Goal: Task Accomplishment & Management: Manage account settings

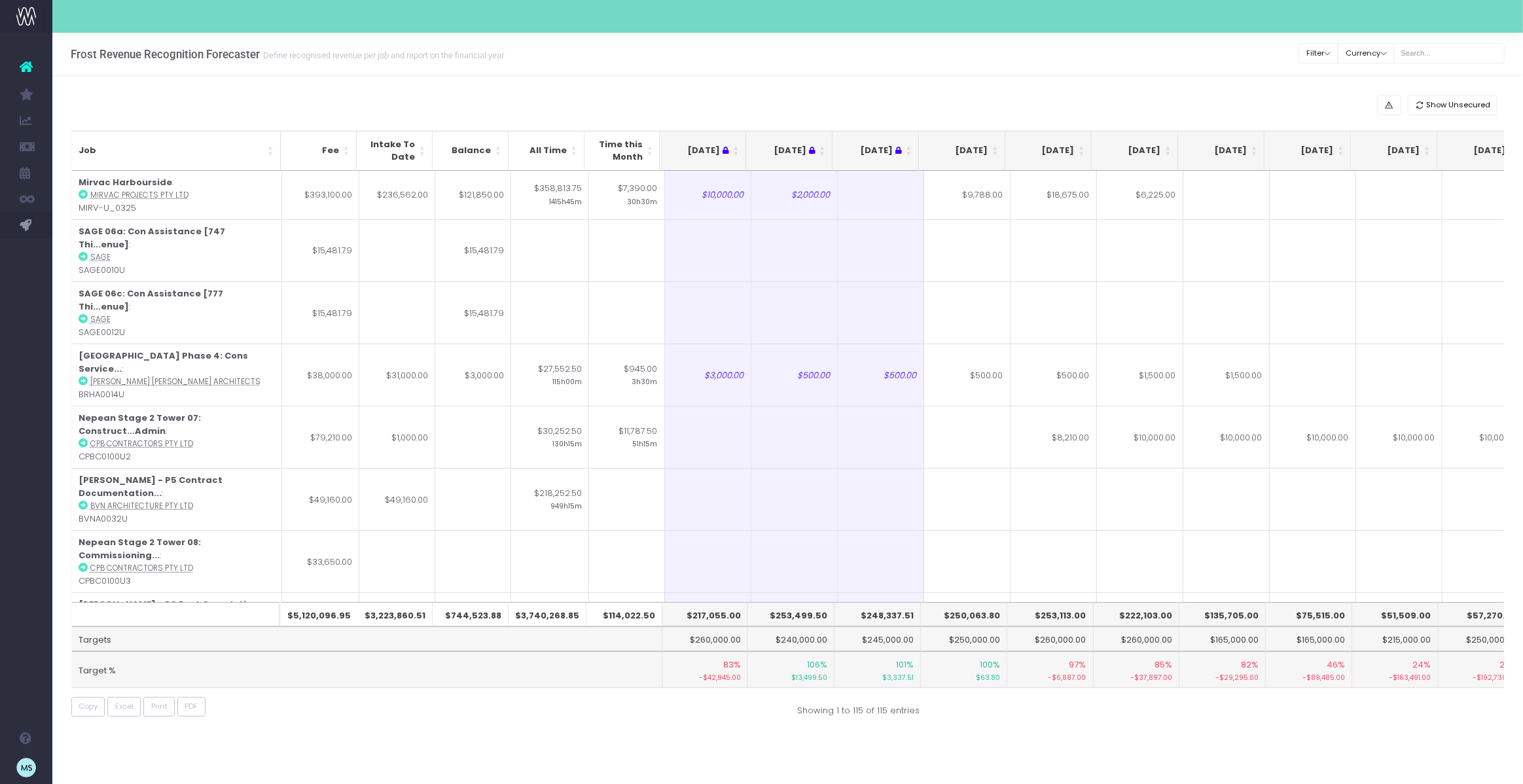
click at [631, 715] on div "Copy Excel Print PDF" at bounding box center [425, 707] width 727 height 21
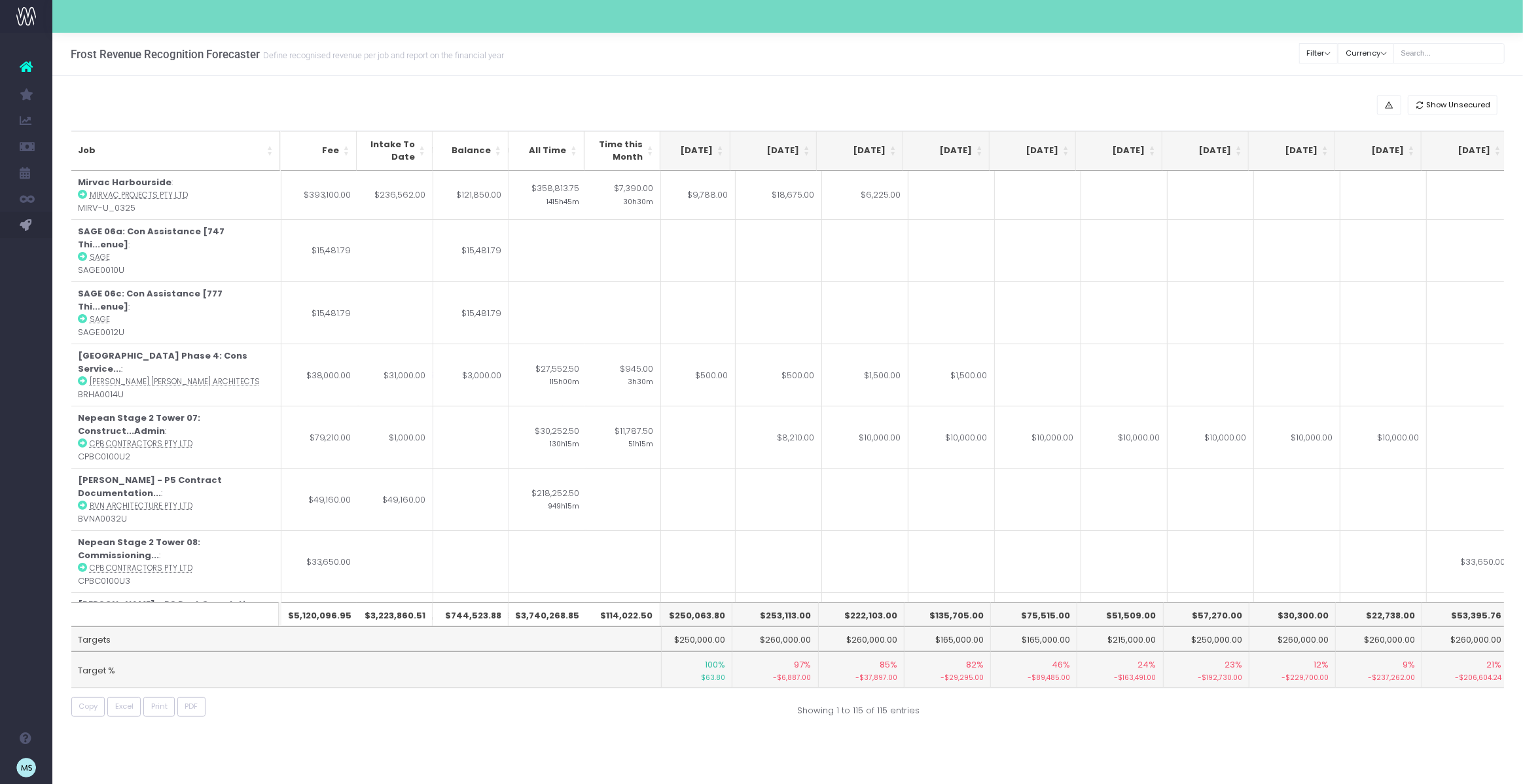
scroll to position [0, 276]
click at [1439, 56] on input "text" at bounding box center [1449, 54] width 111 height 21
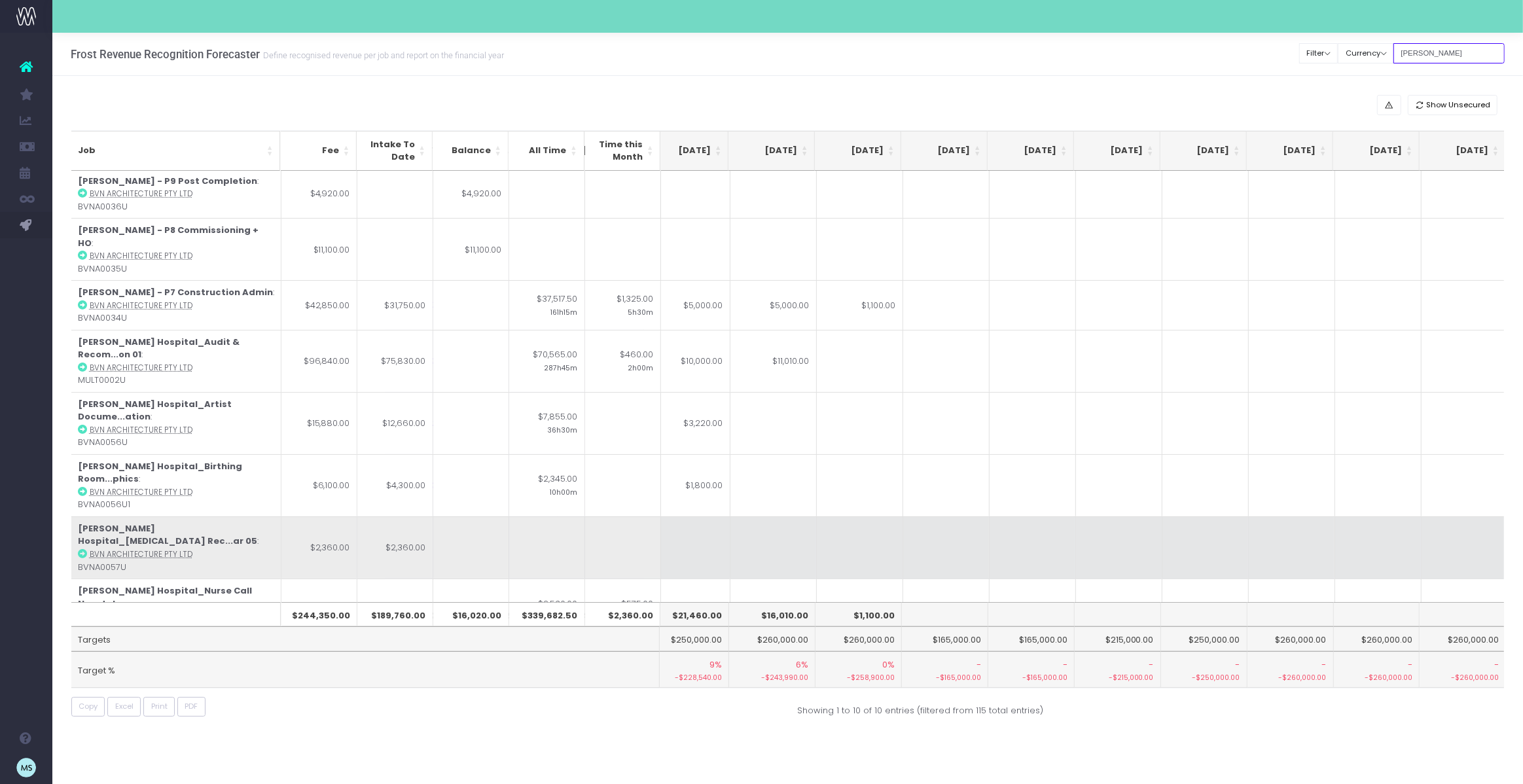
scroll to position [84, 276]
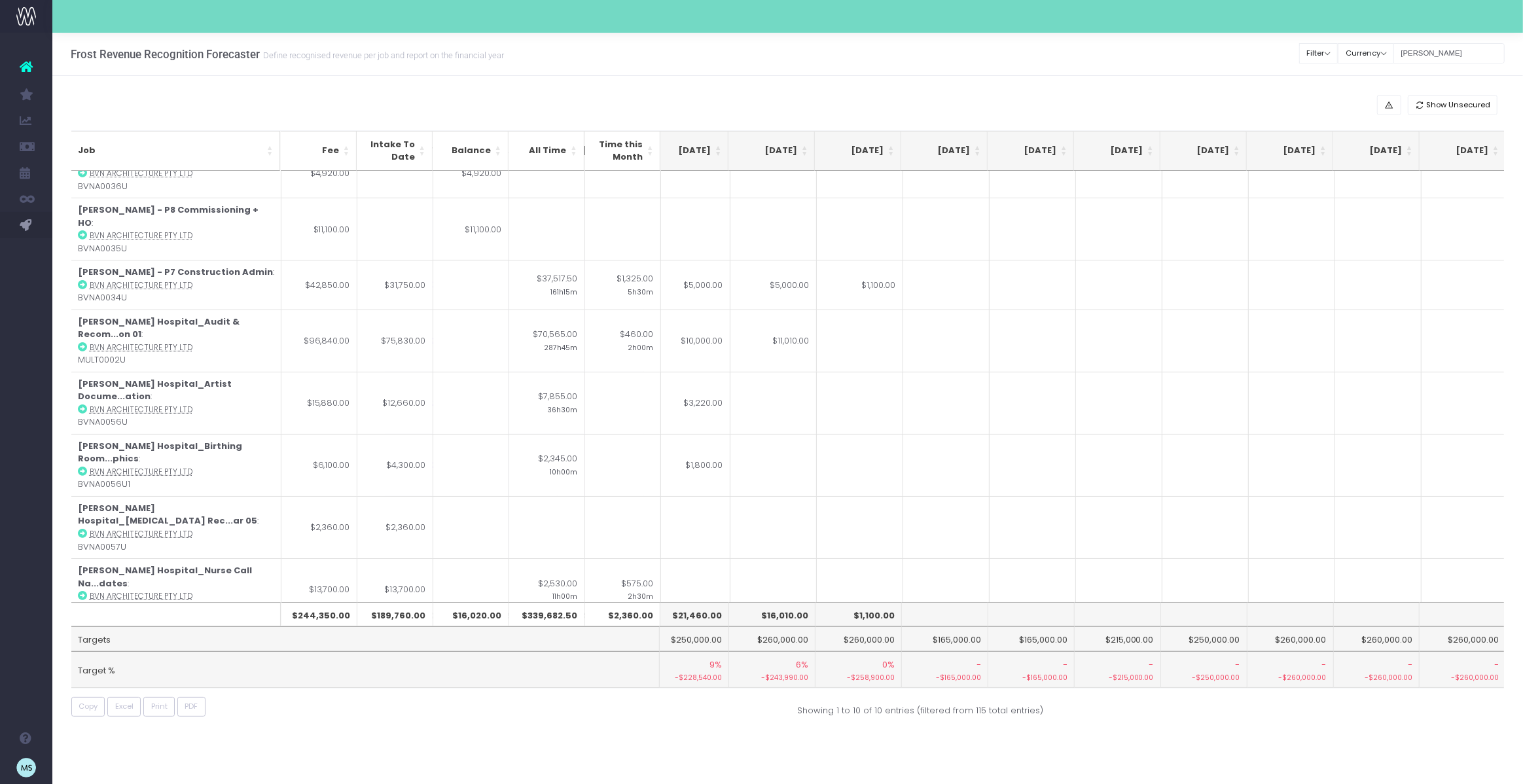
click at [712, 722] on div "Show Unsecured Job Fee Intake To Date Balance All Time Time this Month [DATE] […" at bounding box center [787, 409] width 1470 height 666
drag, startPoint x: 1462, startPoint y: 55, endPoint x: 1413, endPoint y: 51, distance: 49.2
click at [1413, 51] on input "[PERSON_NAME]" at bounding box center [1449, 54] width 111 height 21
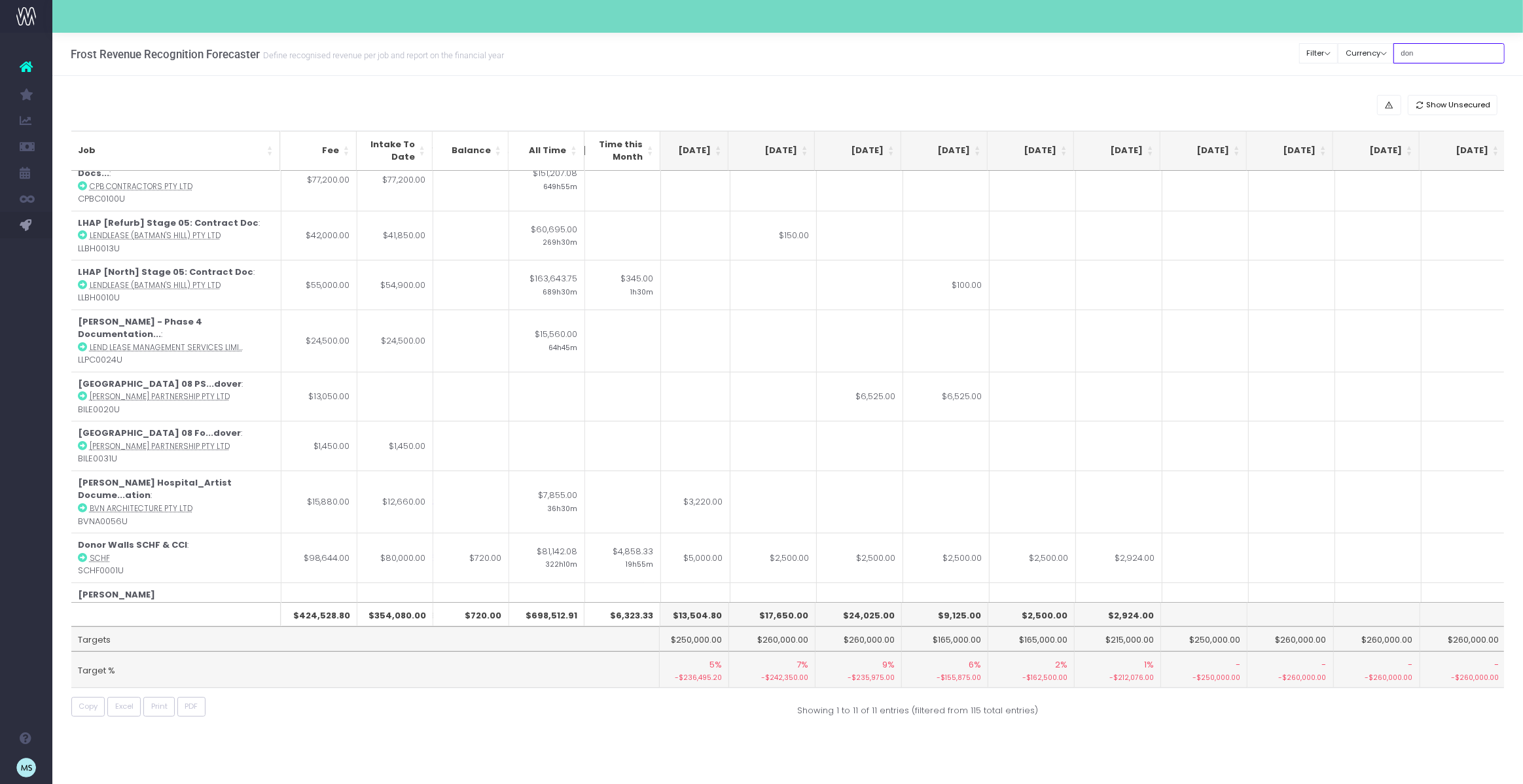
scroll to position [0, 276]
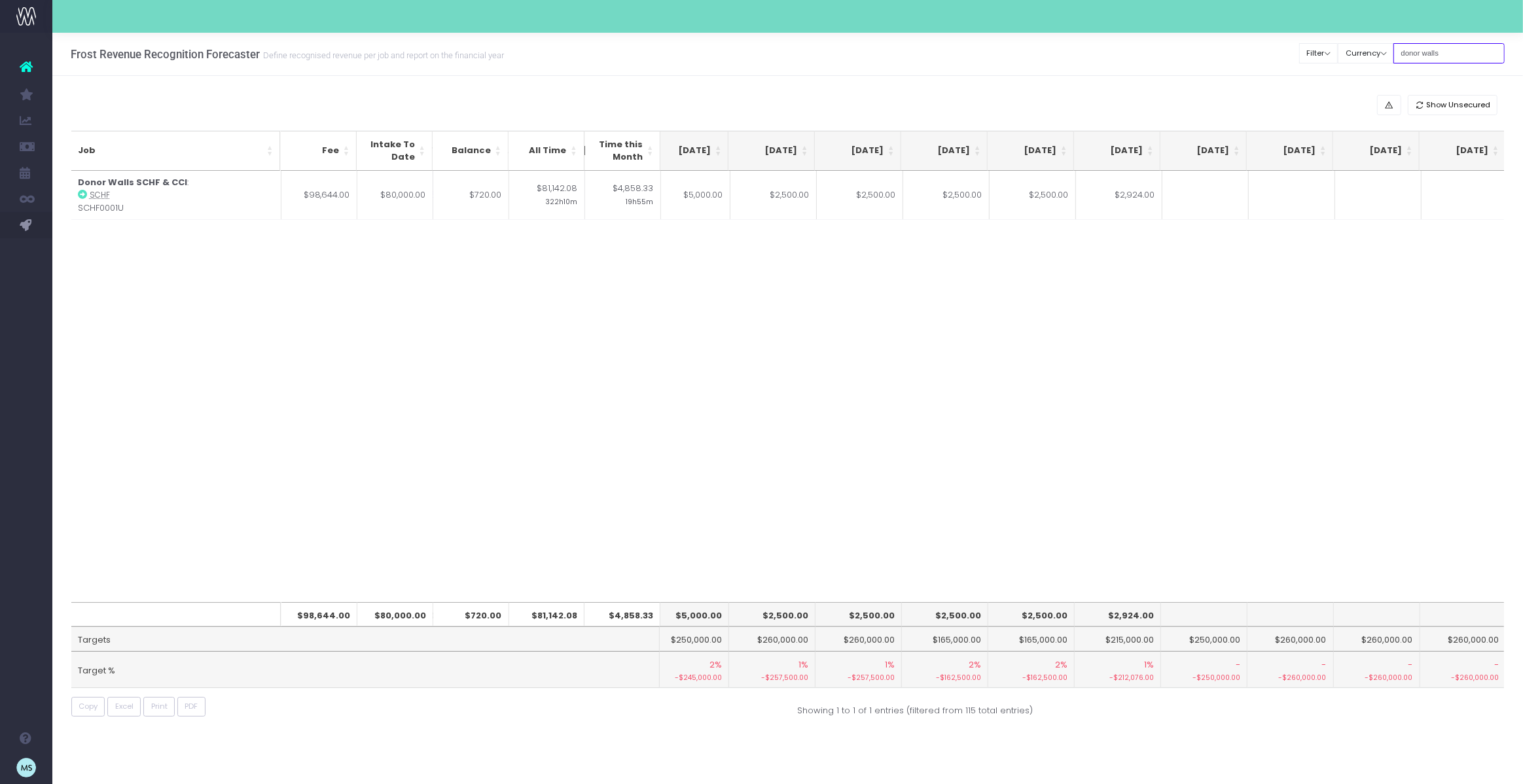
type input "donor walls"
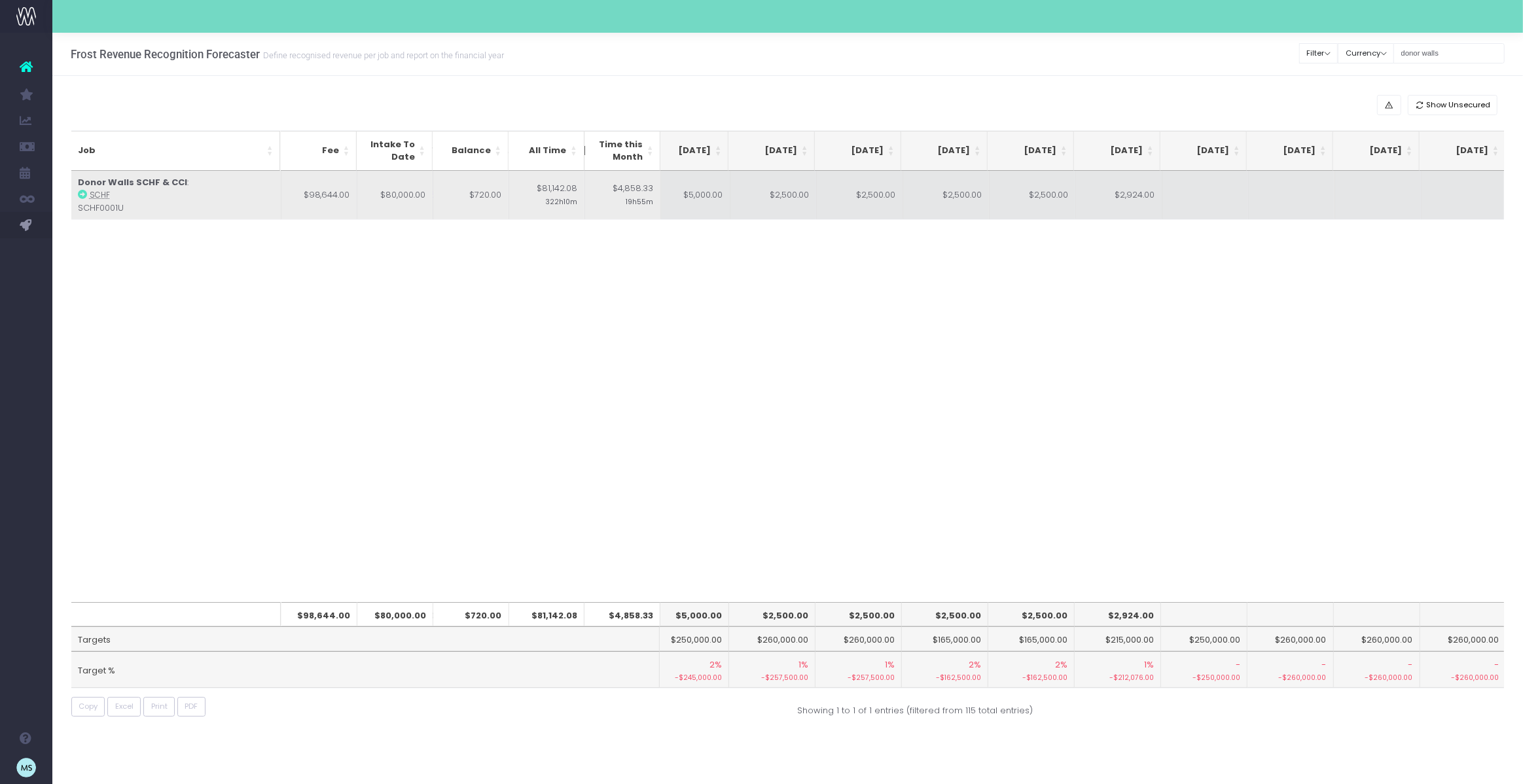
click at [1129, 195] on td "$2,924.00" at bounding box center [1119, 195] width 86 height 49
type input "$2,924.00"
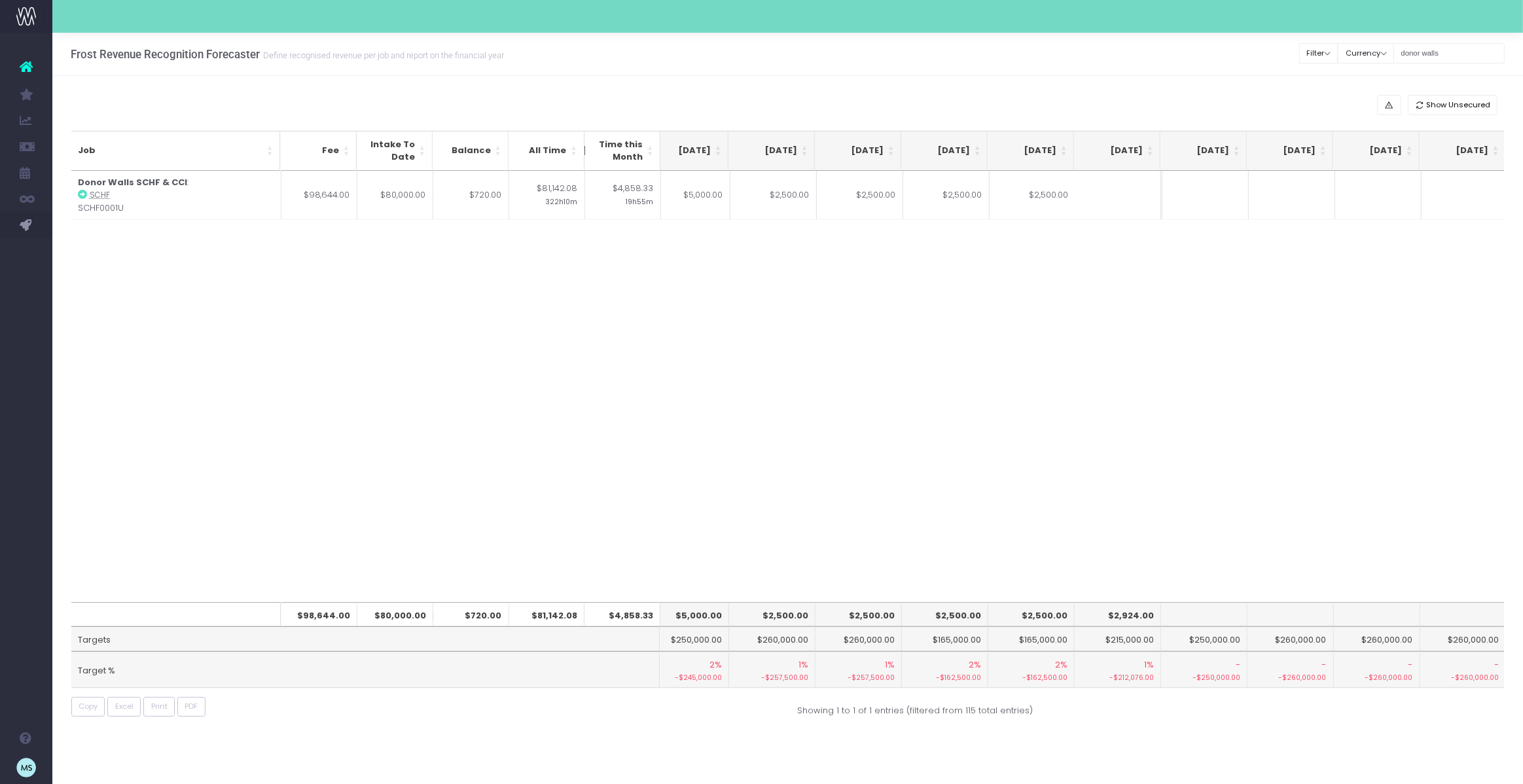
click at [1181, 310] on div "Job Fee Intake To Date Balance All Time Time this Month [DATE] [DATE] [DATE] Se…" at bounding box center [788, 386] width 1433 height 431
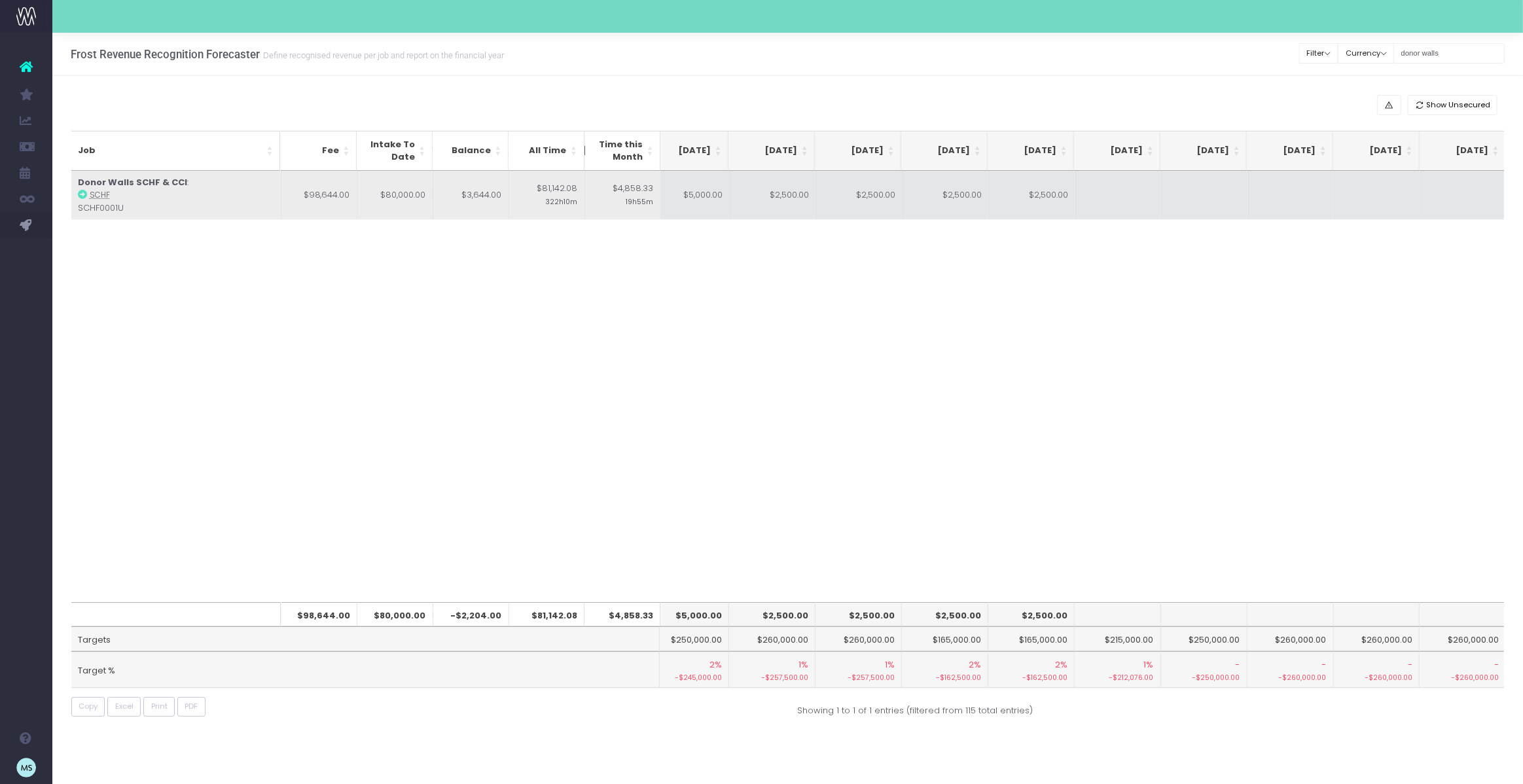
click at [1115, 191] on td at bounding box center [1119, 195] width 86 height 49
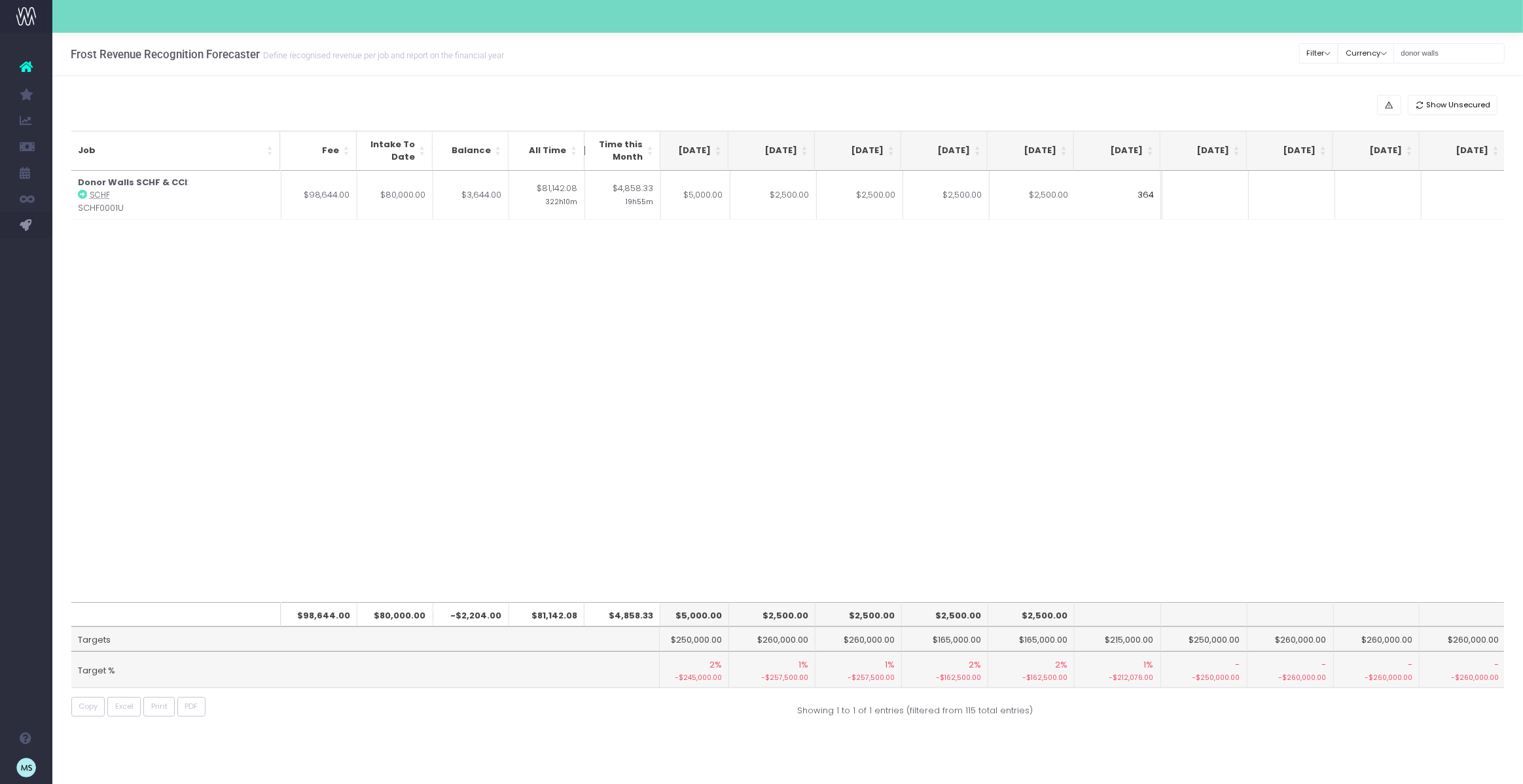
type input "3644"
click at [1255, 329] on div "Job Fee Intake To Date Balance All Time Time this Month [DATE] [DATE] [DATE] Se…" at bounding box center [788, 386] width 1433 height 431
drag, startPoint x: 1465, startPoint y: 54, endPoint x: 1403, endPoint y: 47, distance: 62.4
click at [1403, 47] on div "Clear Filters Filter By Account Manager All [PERSON_NAME] inezritchie [PERSON_N…" at bounding box center [1402, 53] width 205 height 27
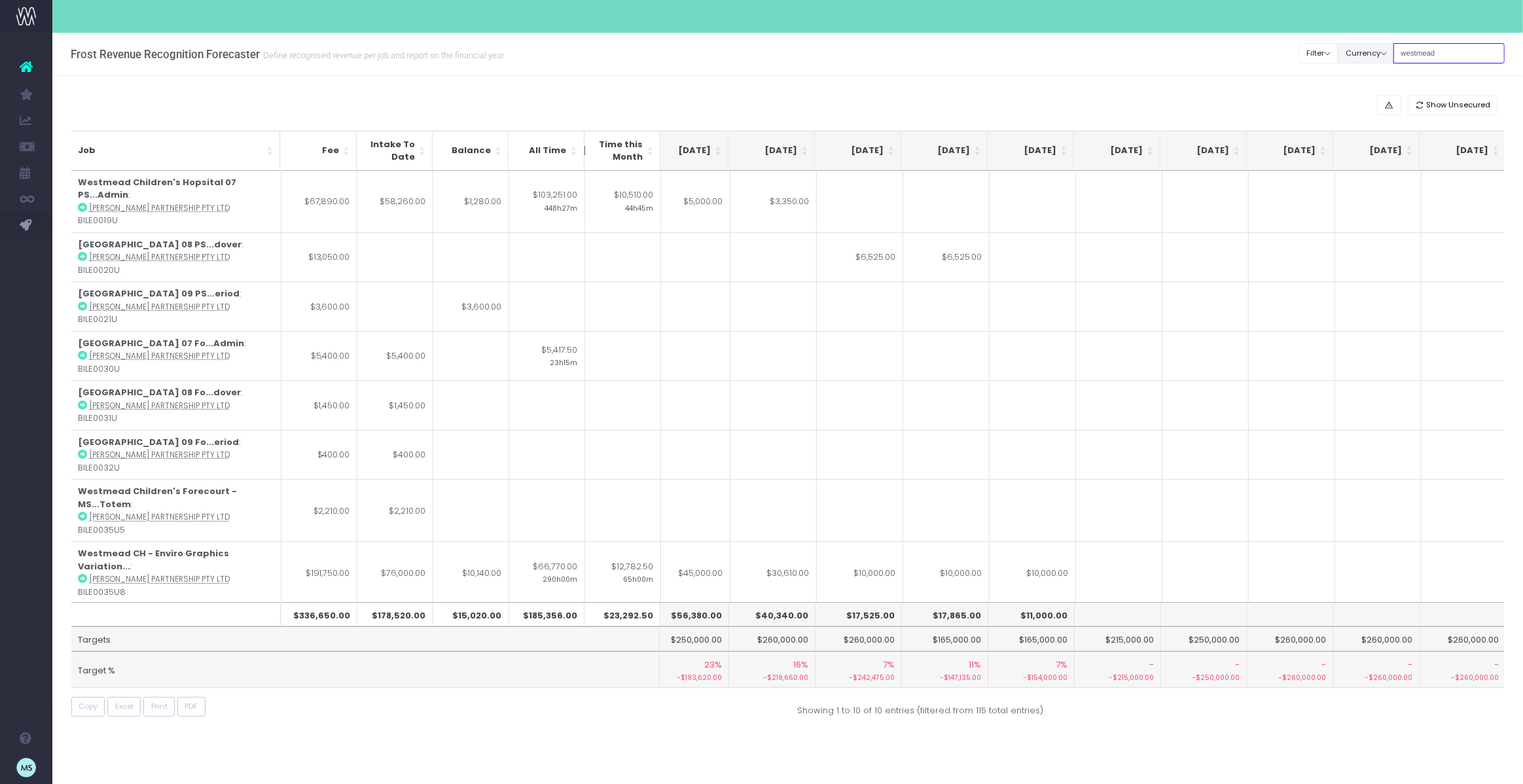
type input "westmead"
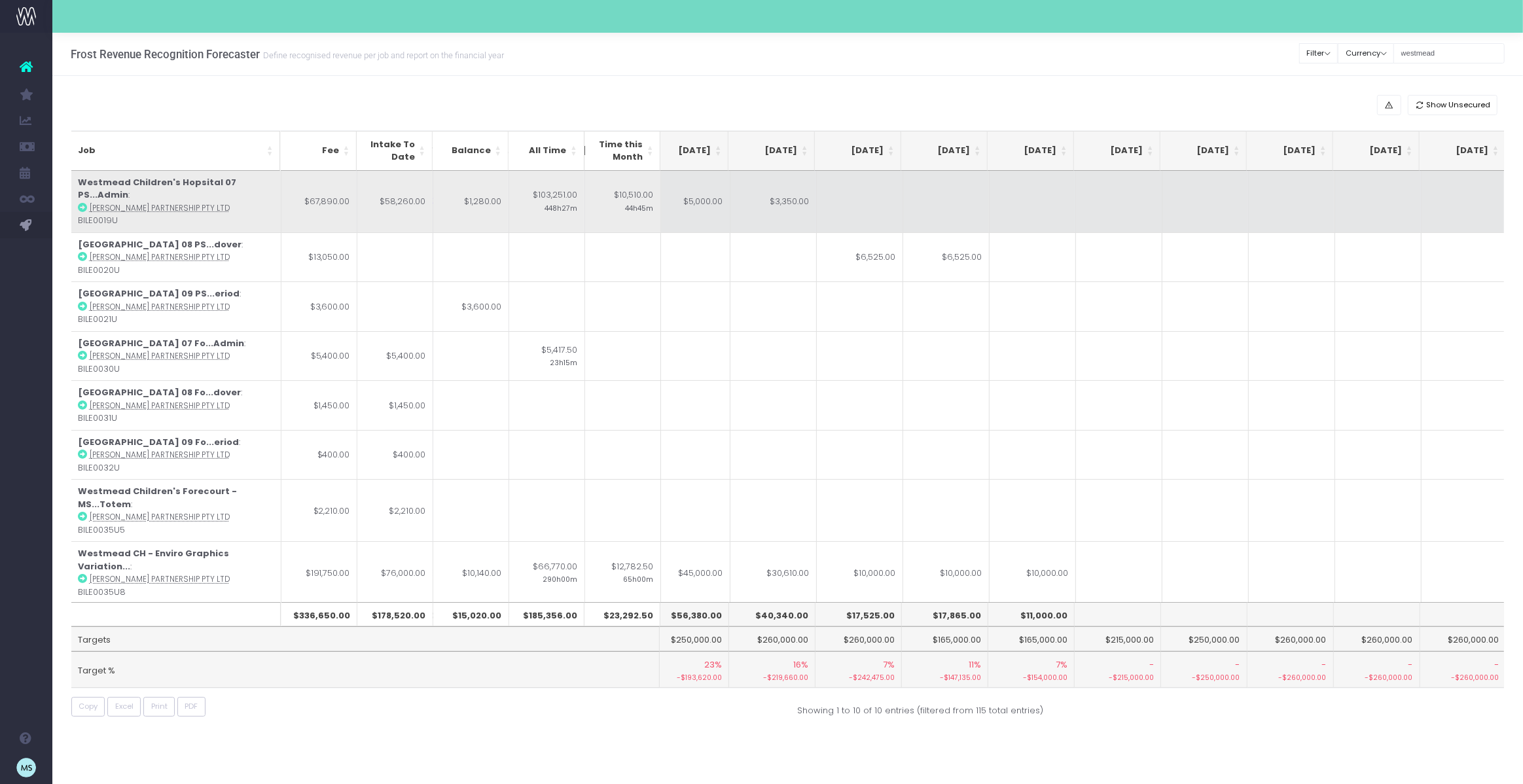
click at [770, 191] on td "$3,350.00" at bounding box center [773, 202] width 86 height 62
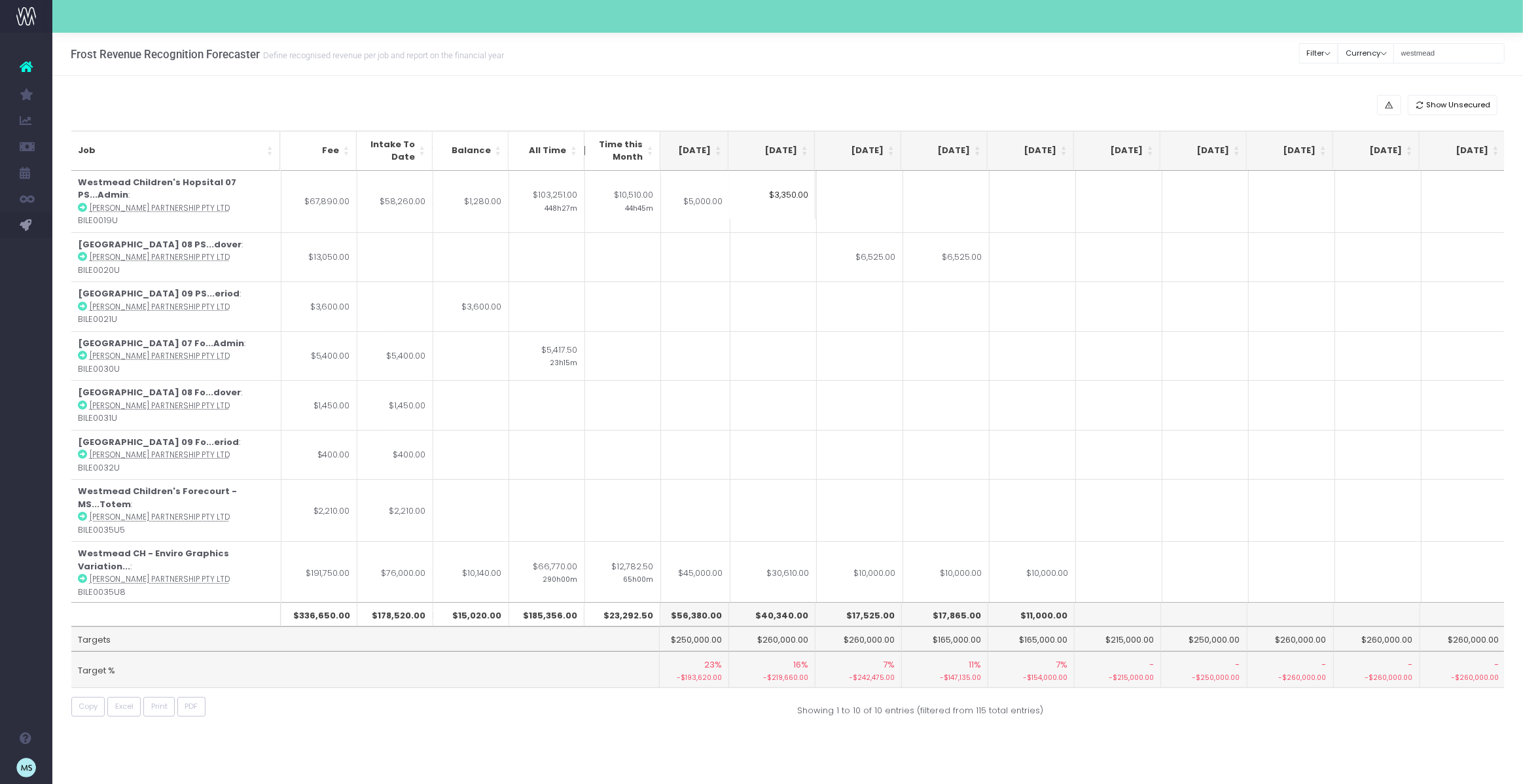
click at [812, 97] on div "Show Unsecured" at bounding box center [788, 105] width 1433 height 21
click at [713, 104] on div "Show Unsecured" at bounding box center [788, 105] width 1433 height 21
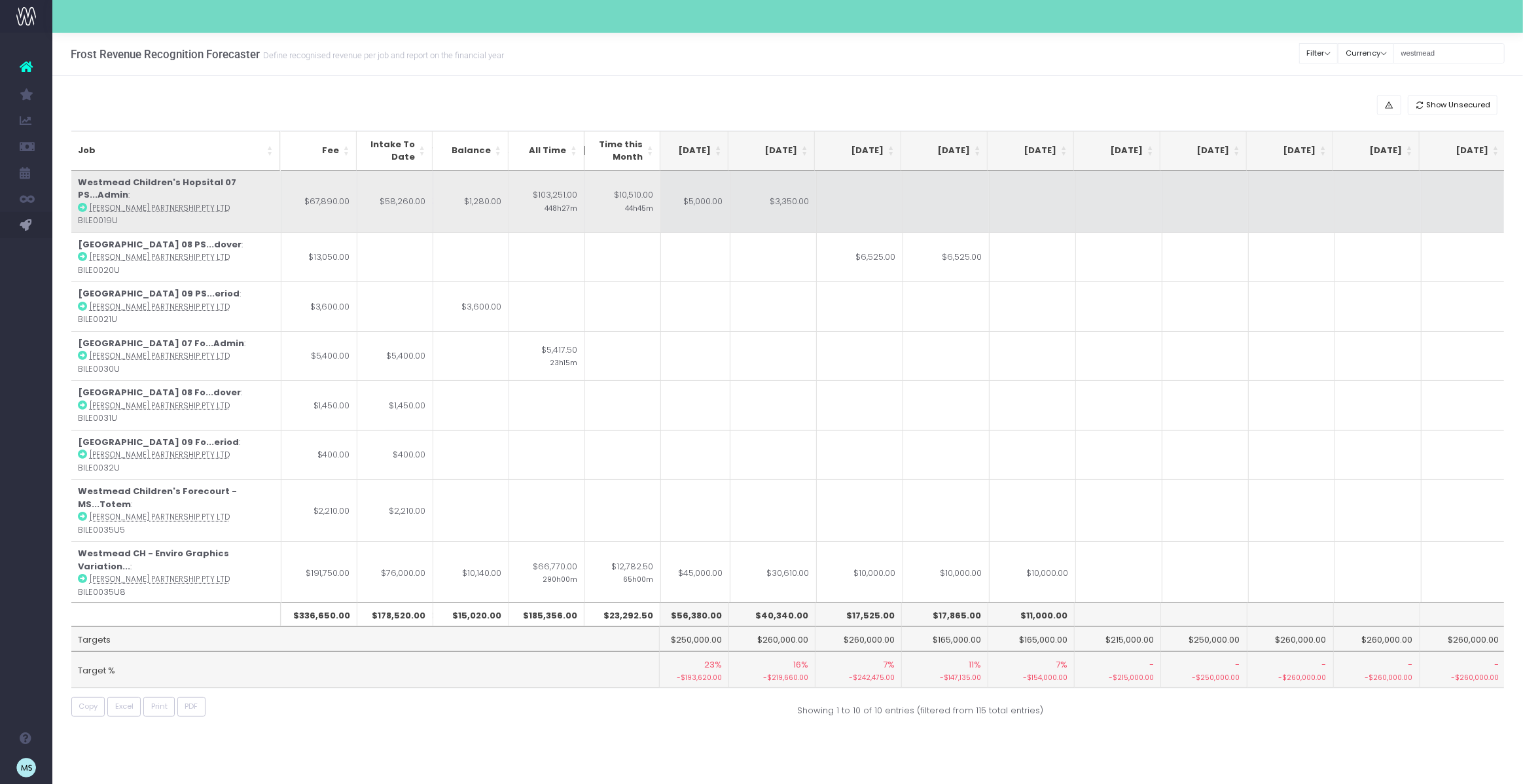
click at [709, 194] on td "$5,000.00" at bounding box center [687, 202] width 86 height 62
type input "7500"
click at [963, 201] on td at bounding box center [946, 202] width 86 height 62
click at [795, 194] on td "$3,350.00" at bounding box center [773, 202] width 86 height 62
type input "$3,350.00"
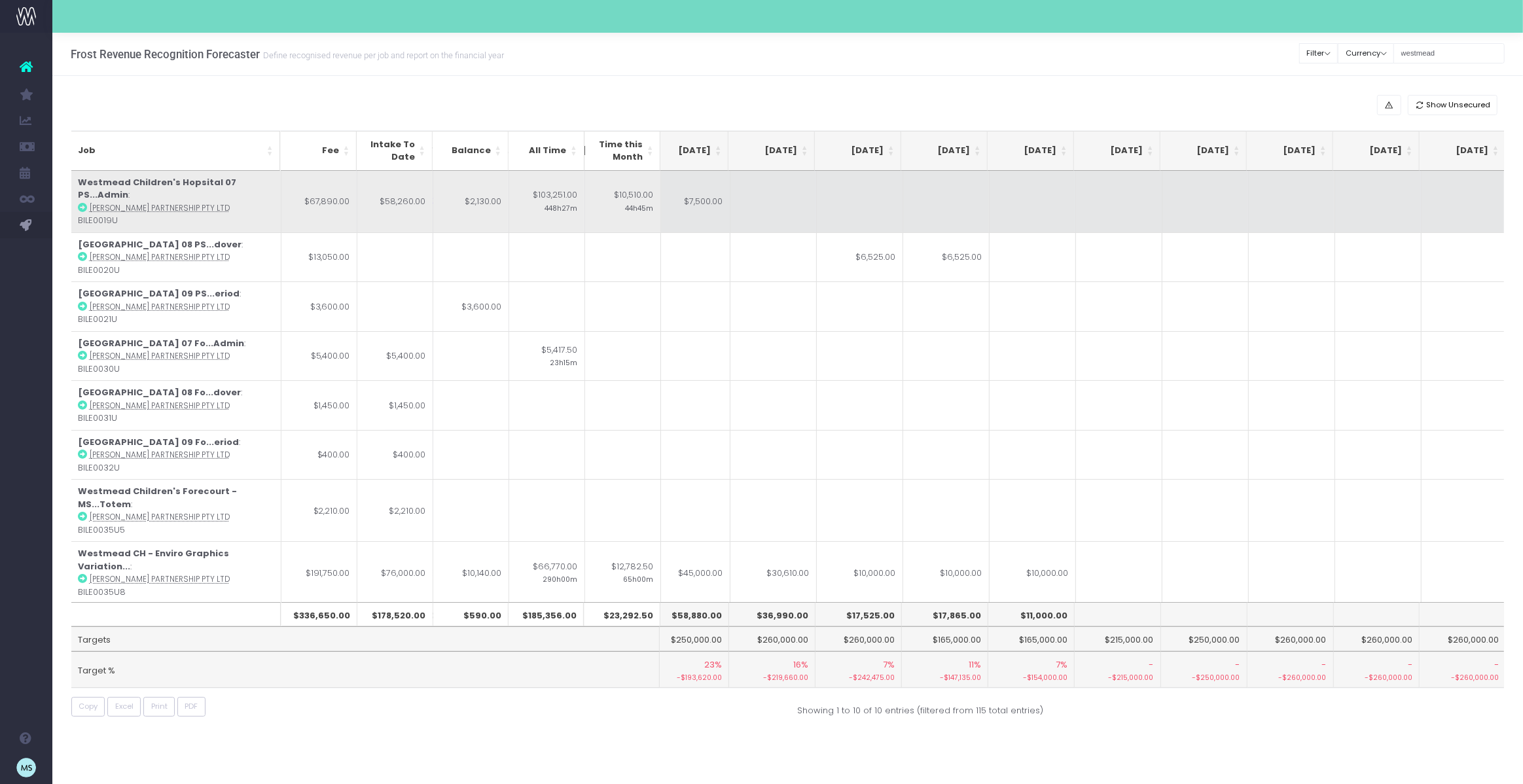
click at [969, 187] on td at bounding box center [946, 202] width 86 height 62
click at [778, 200] on td at bounding box center [773, 202] width 86 height 62
click at [709, 195] on td "$7,500.00" at bounding box center [687, 202] width 86 height 62
type input "7000"
click at [952, 195] on td at bounding box center [946, 202] width 86 height 62
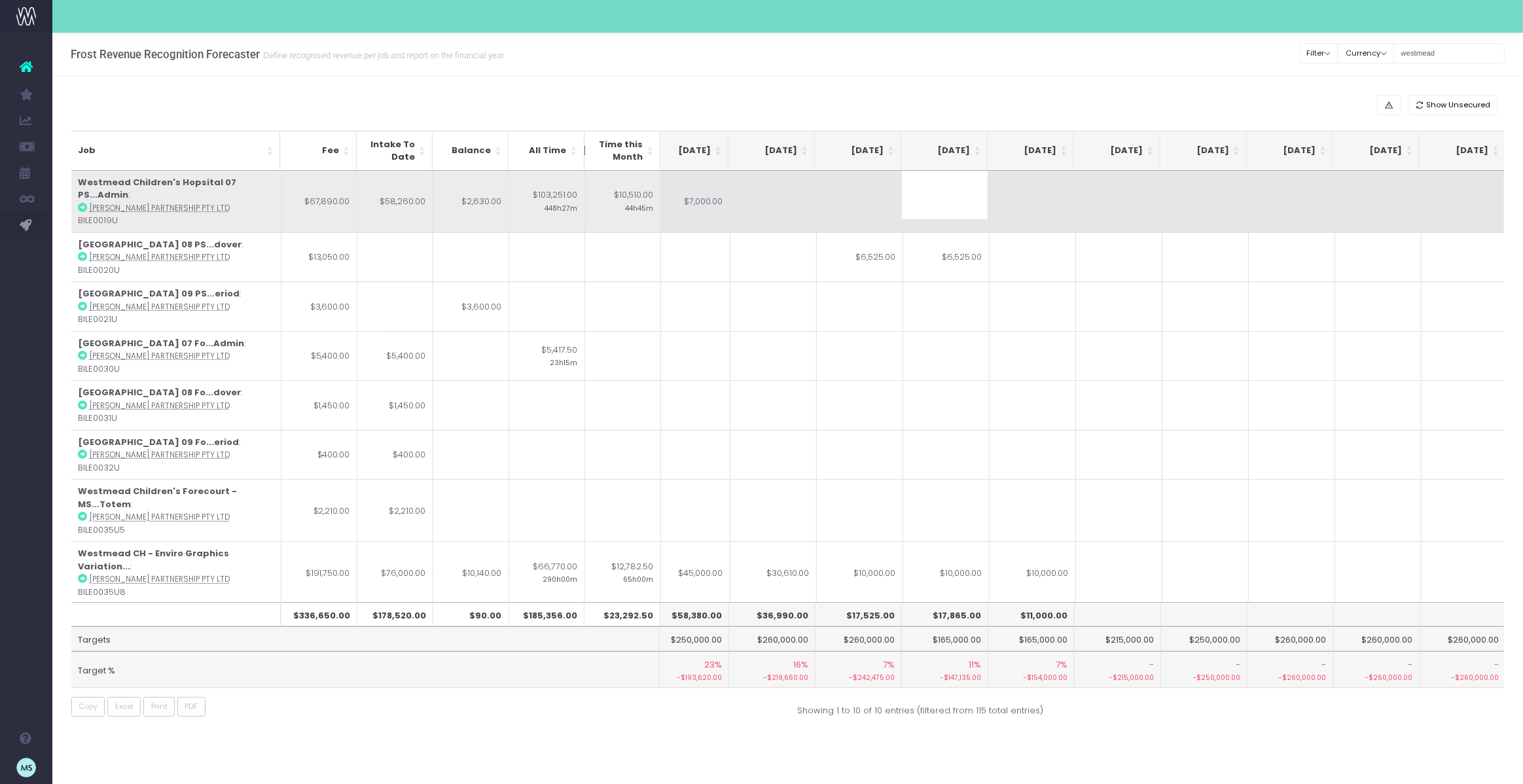
click at [783, 194] on td at bounding box center [773, 202] width 86 height 62
type input "2630"
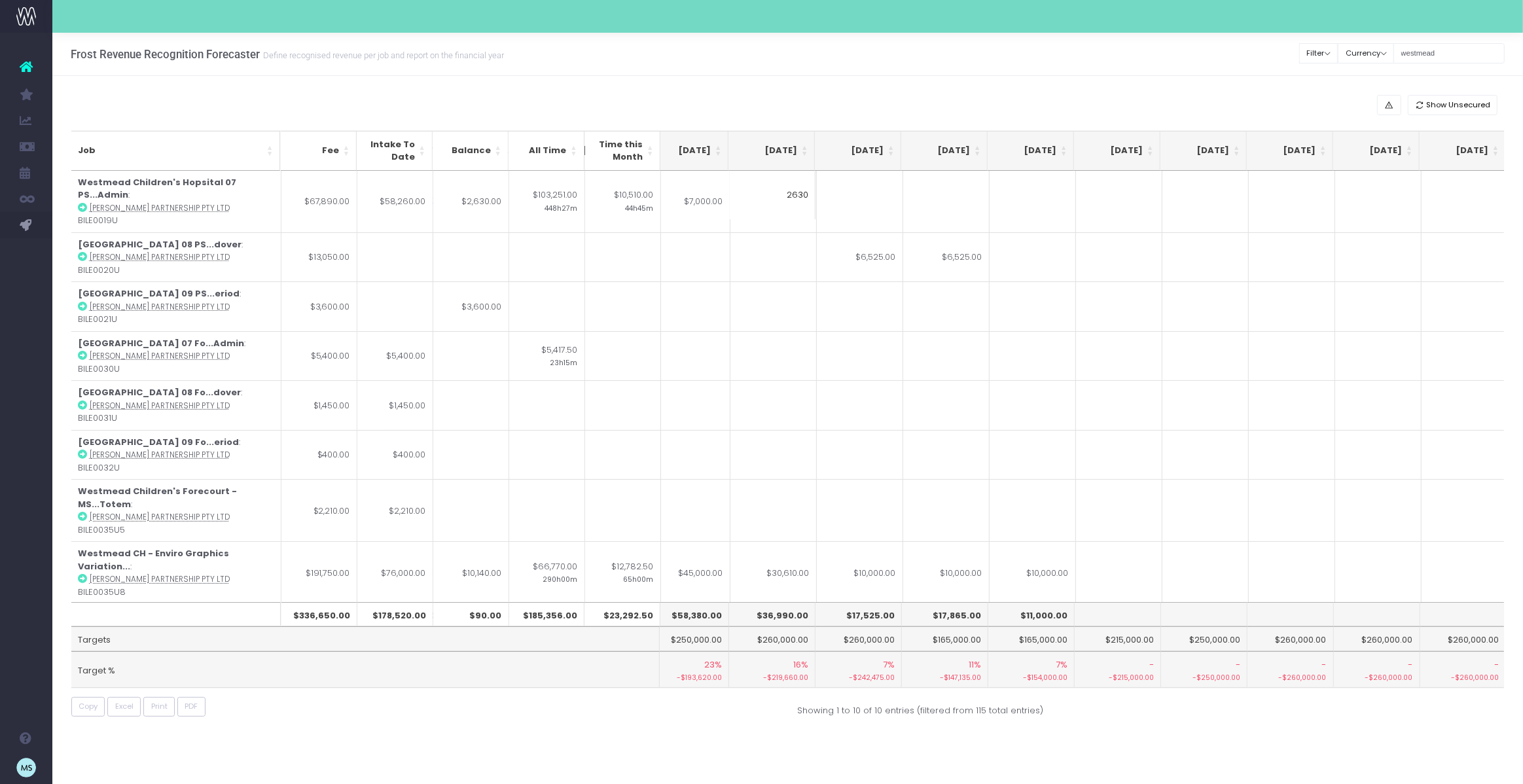
click at [1129, 82] on div "Show Unsecured Job Fee Intake To Date Balance All Time Time this Month [DATE] […" at bounding box center [787, 409] width 1470 height 666
